Goal: Obtain resource: Obtain resource

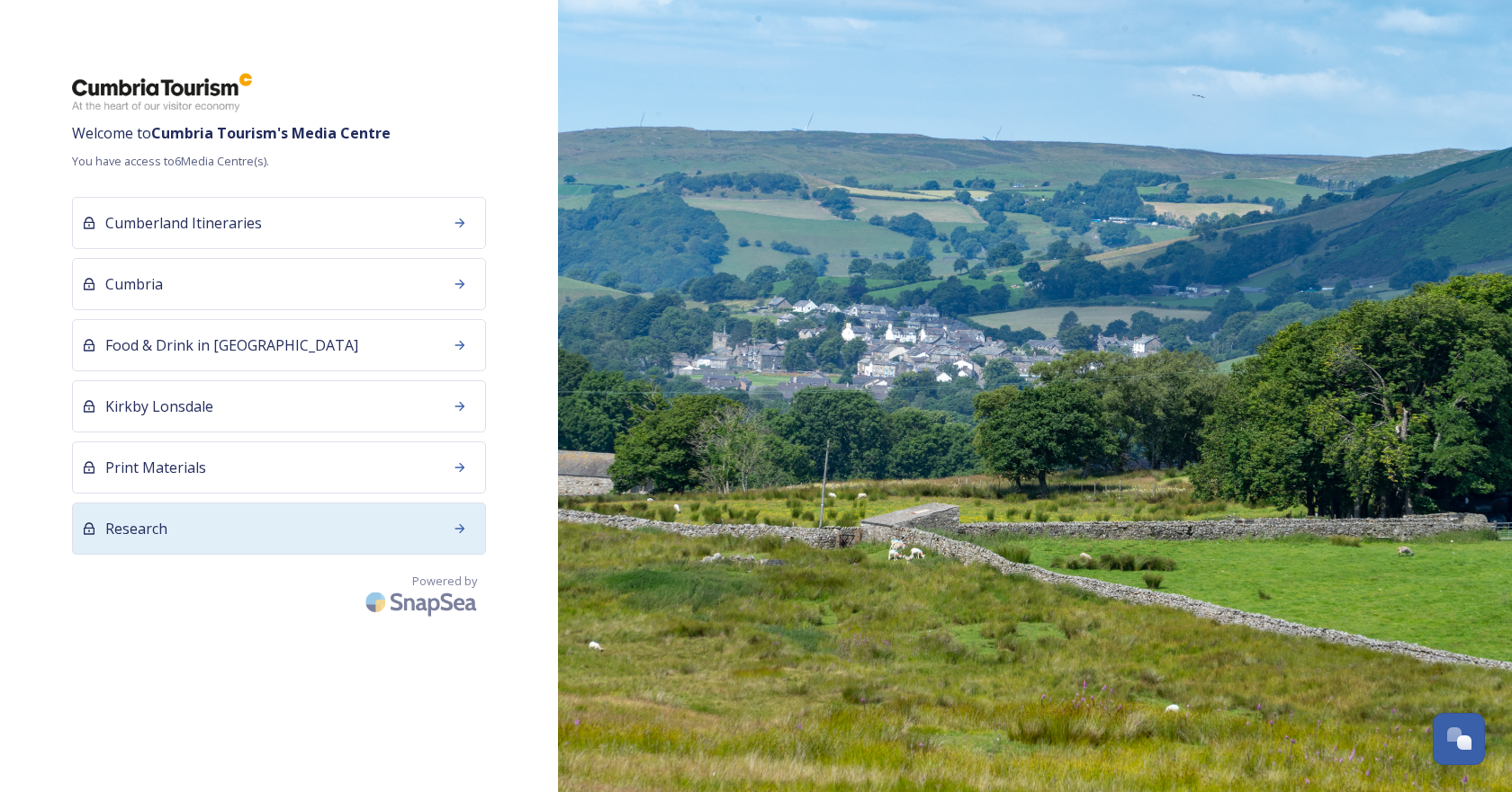
click at [246, 528] on div "Research" at bounding box center [278, 528] width 413 height 52
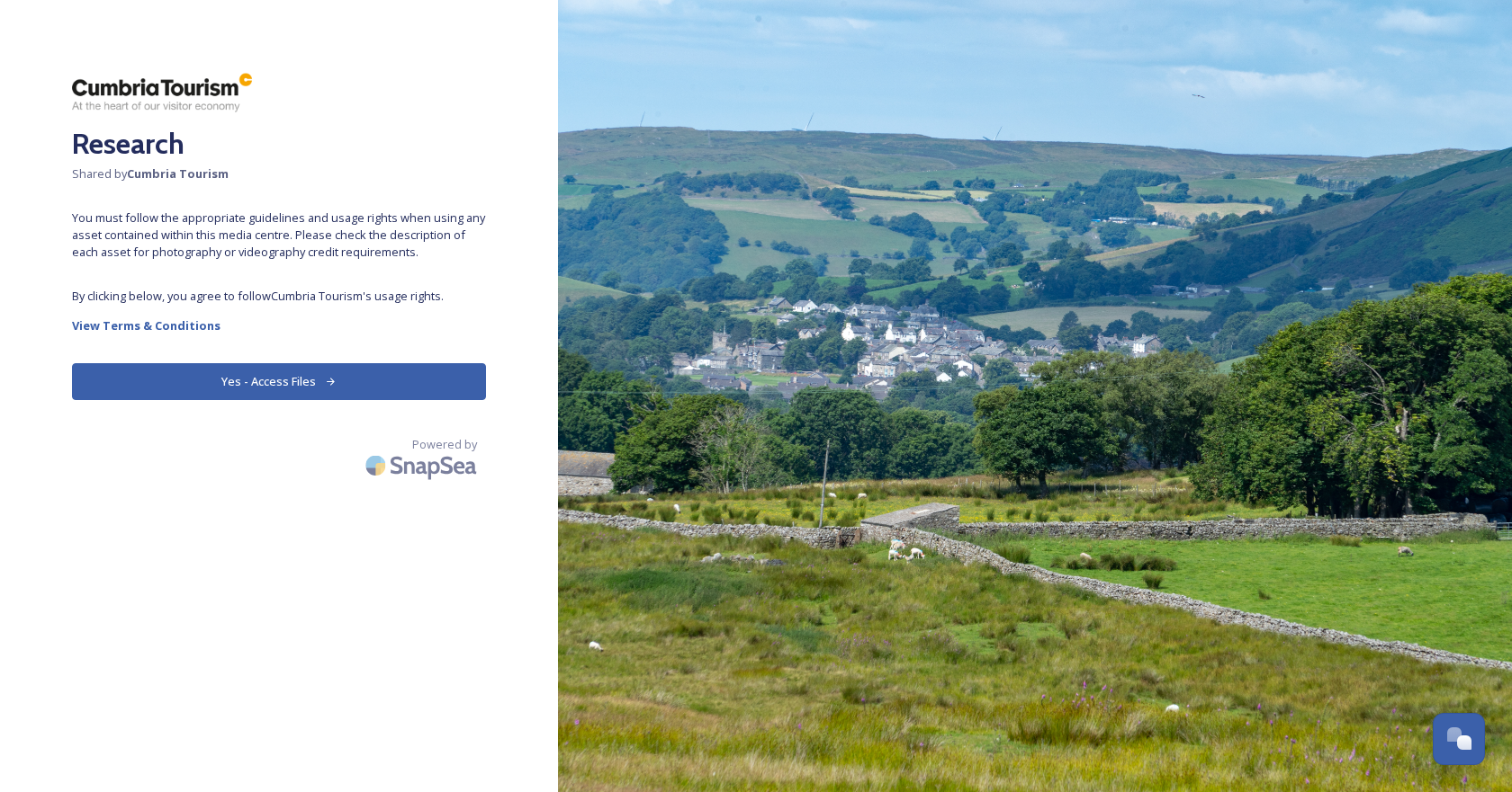
click at [223, 386] on button "Yes - Access Files" at bounding box center [278, 382] width 413 height 36
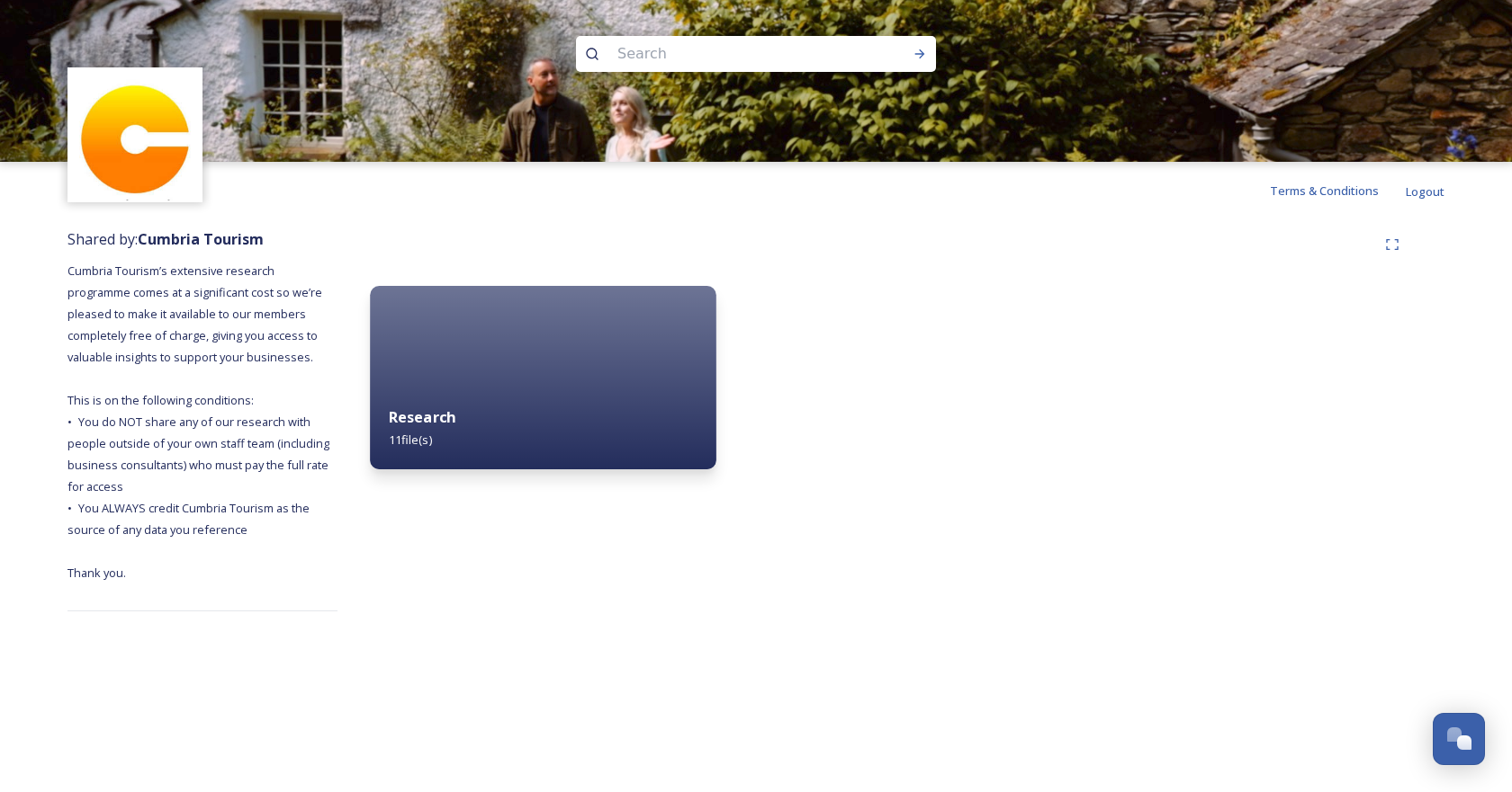
click at [529, 439] on div "Research 11 file(s)" at bounding box center [542, 428] width 345 height 82
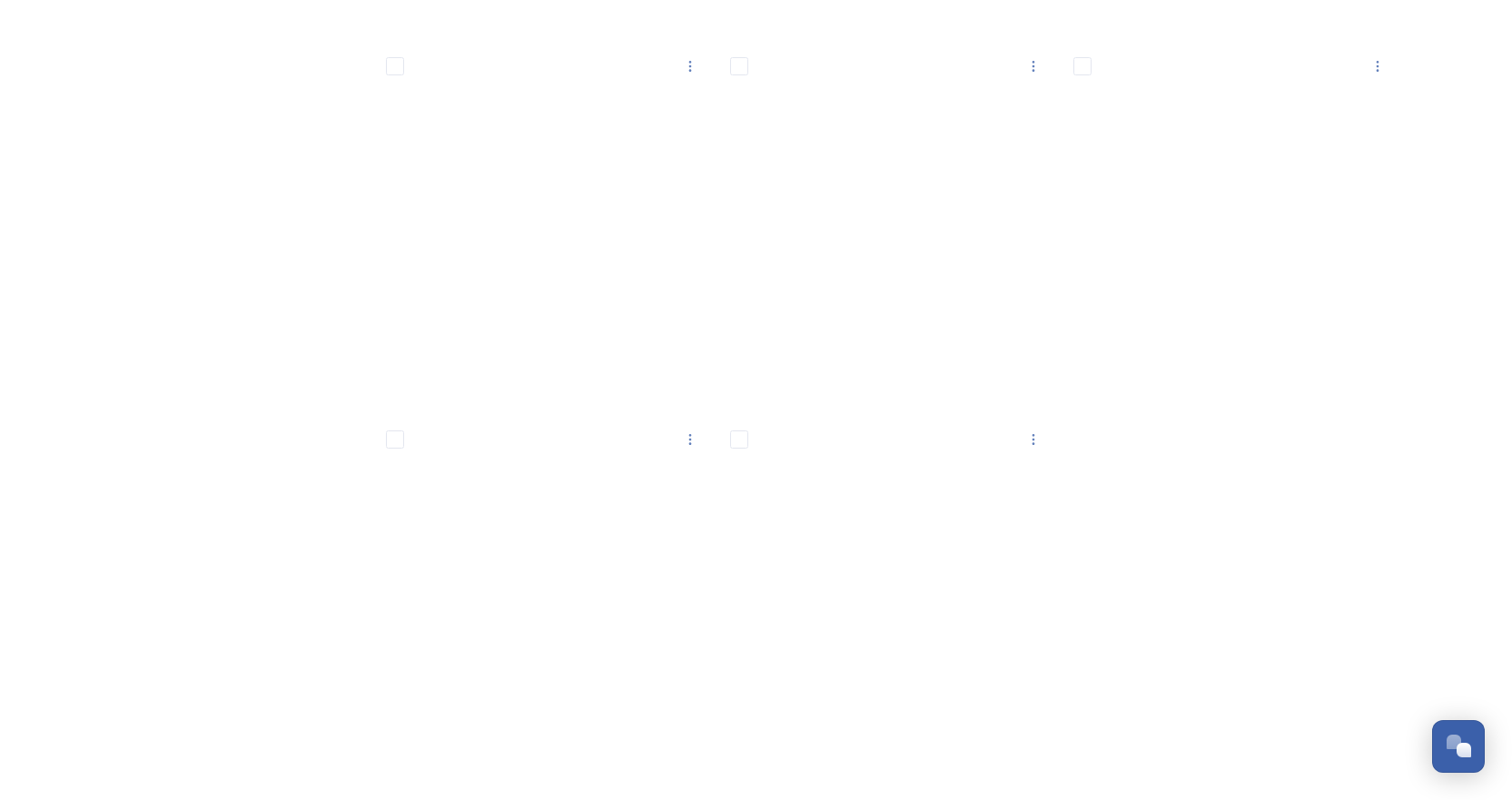
scroll to position [1067, 0]
